Goal: Use online tool/utility: Utilize a website feature to perform a specific function

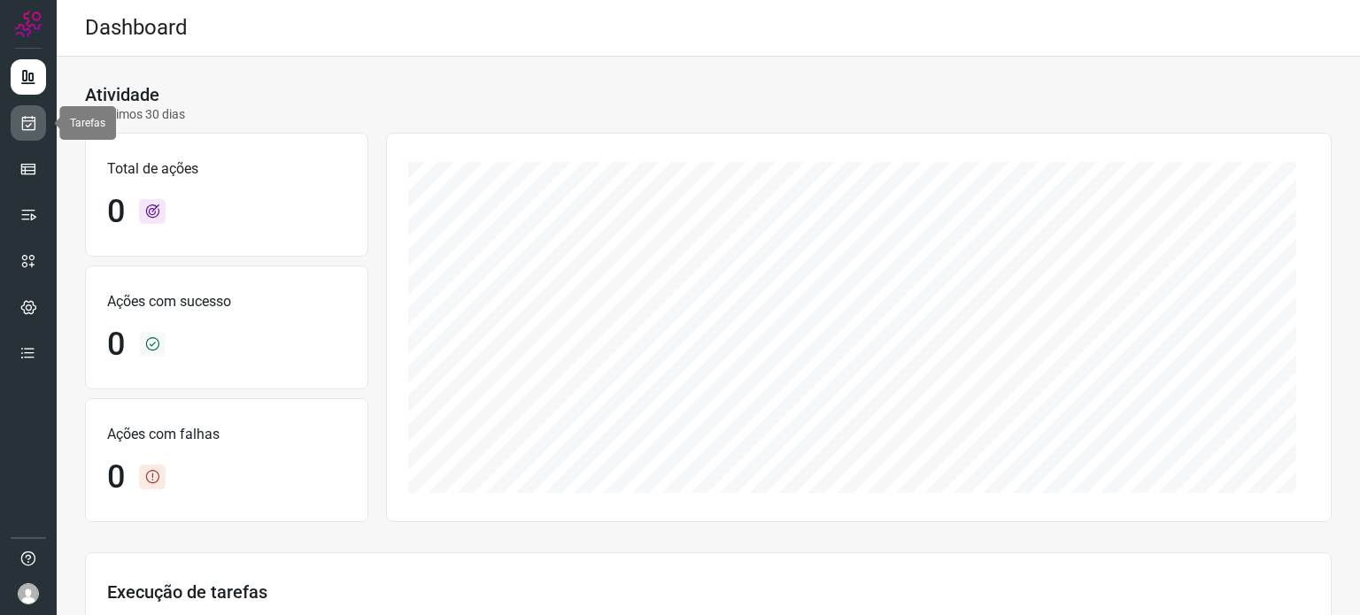
click at [35, 120] on icon at bounding box center [28, 123] width 19 height 18
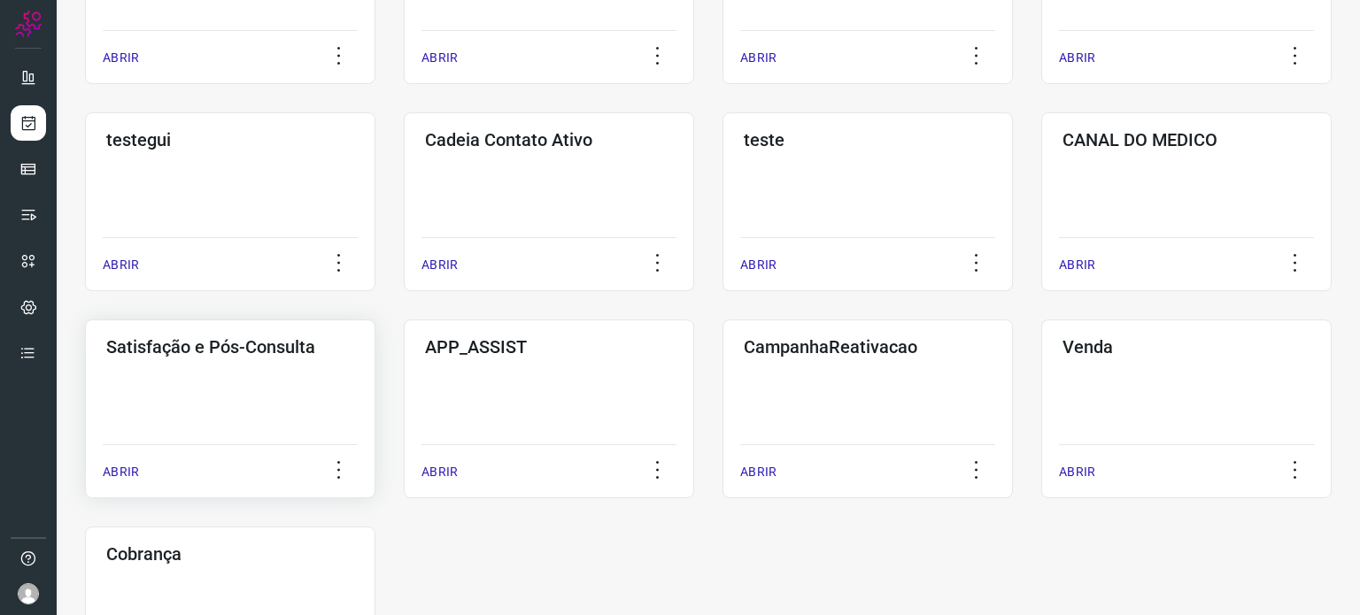
click at [241, 395] on div "Satisfação e Pós-Consulta ABRIR" at bounding box center [230, 409] width 290 height 179
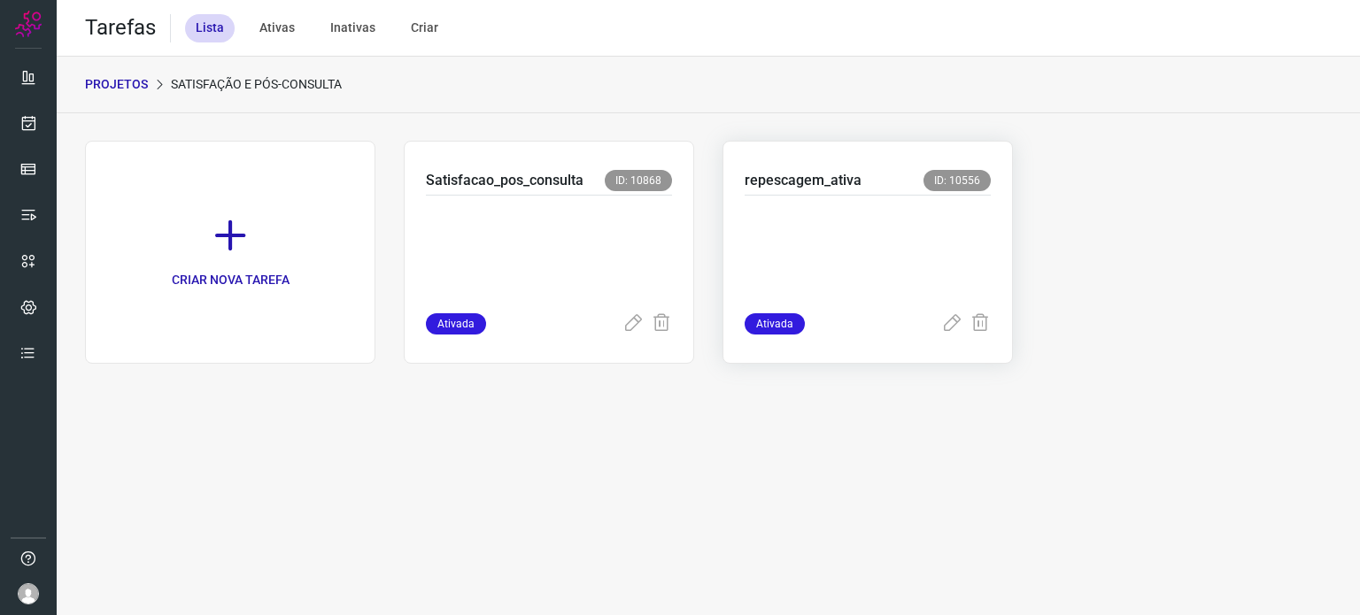
click at [834, 229] on p at bounding box center [867, 250] width 246 height 89
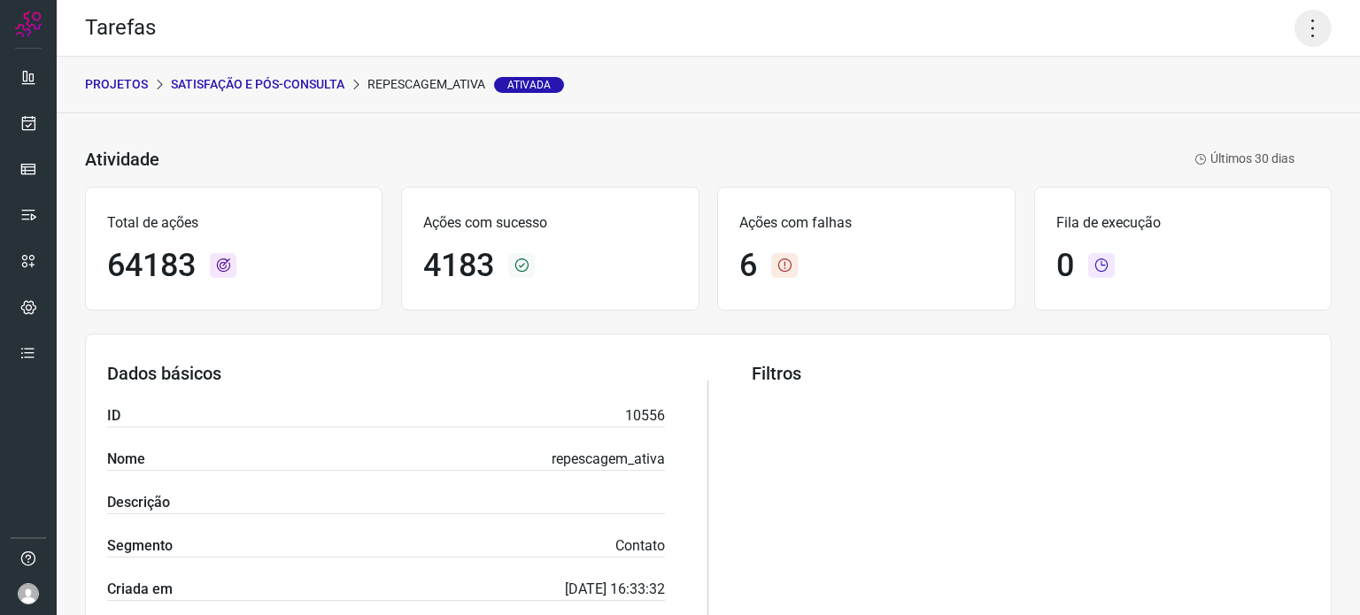
click at [1299, 31] on icon at bounding box center [1312, 28] width 37 height 37
click at [1183, 116] on icon at bounding box center [1179, 116] width 18 height 18
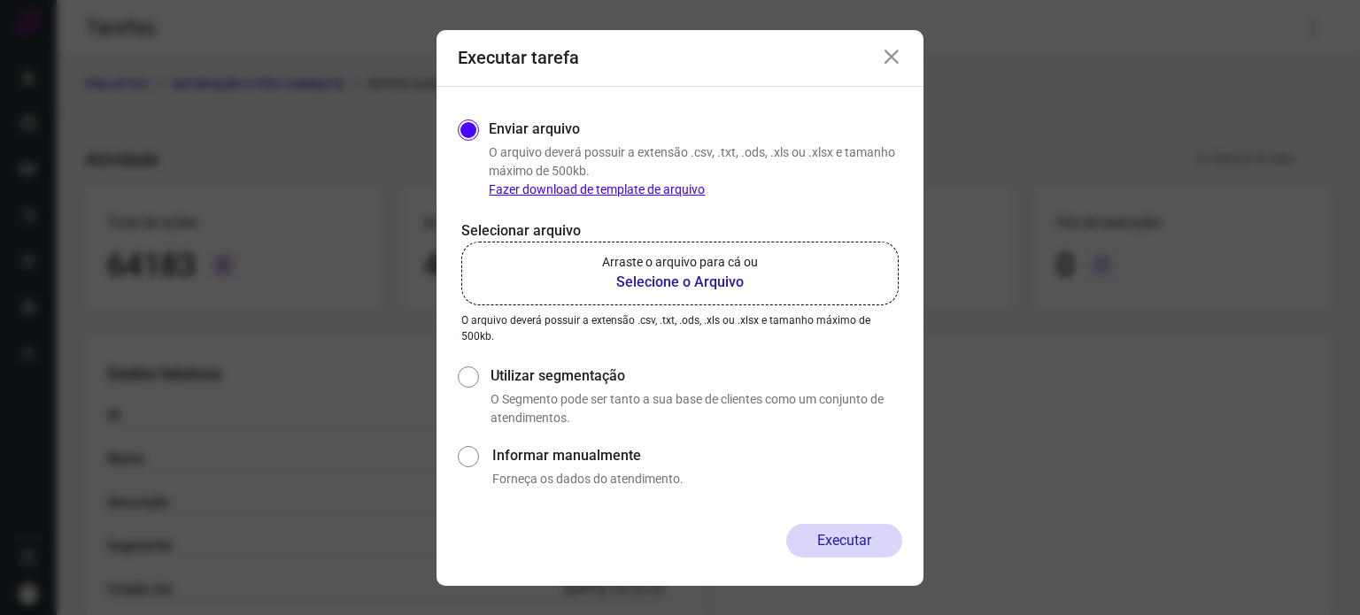
click at [693, 251] on label "Arraste o arquivo para cá ou Selecione o Arquivo" at bounding box center [679, 274] width 437 height 64
click at [0, 0] on input "Arraste o arquivo para cá ou Selecione o Arquivo" at bounding box center [0, 0] width 0 height 0
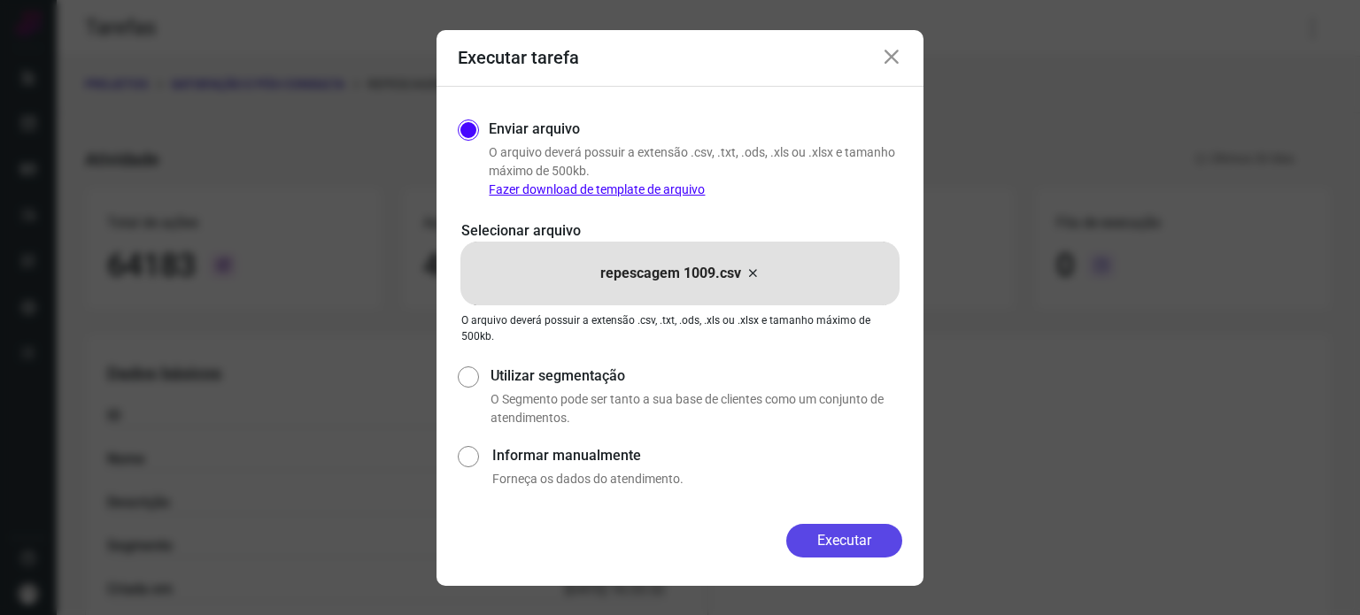
click at [839, 537] on button "Executar" at bounding box center [844, 541] width 116 height 34
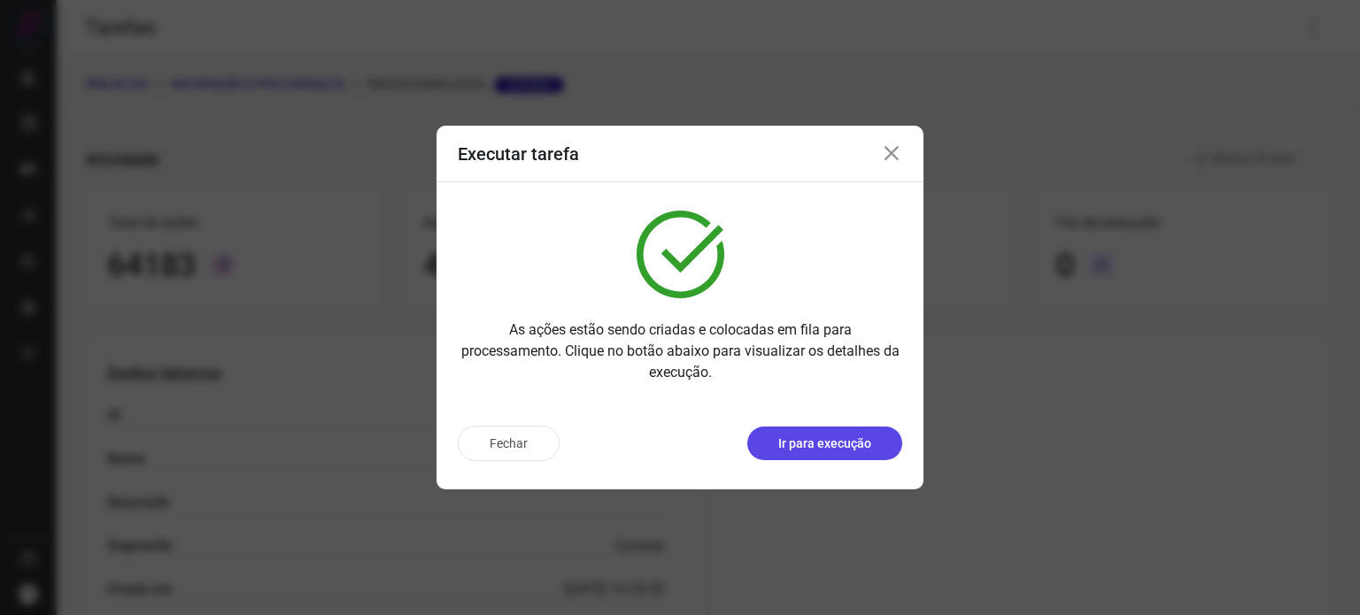
click at [853, 449] on p "Ir para execução" at bounding box center [824, 444] width 93 height 19
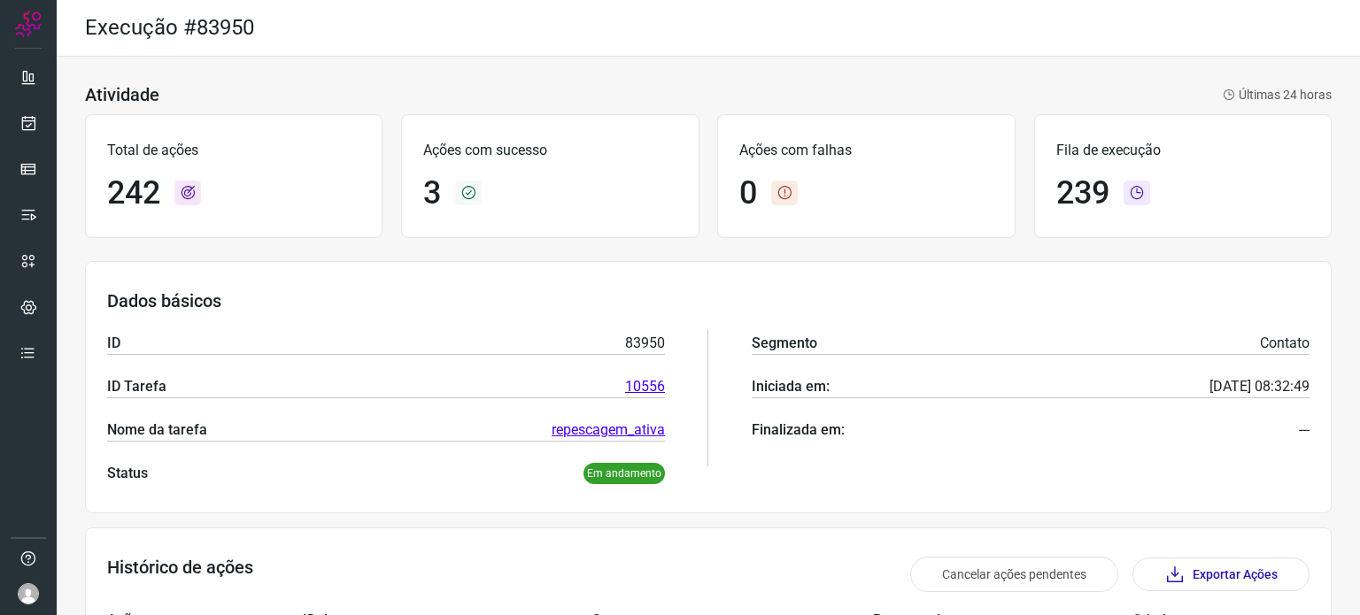
click at [618, 119] on div "Ações com sucesso 3" at bounding box center [549, 176] width 297 height 124
